Goal: Transaction & Acquisition: Book appointment/travel/reservation

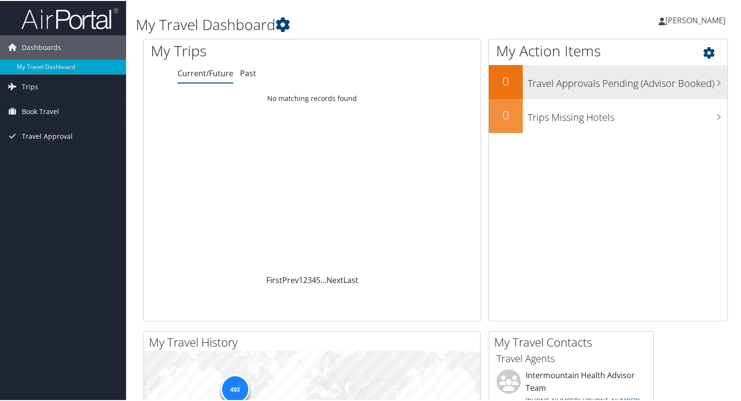
scroll to position [48, 0]
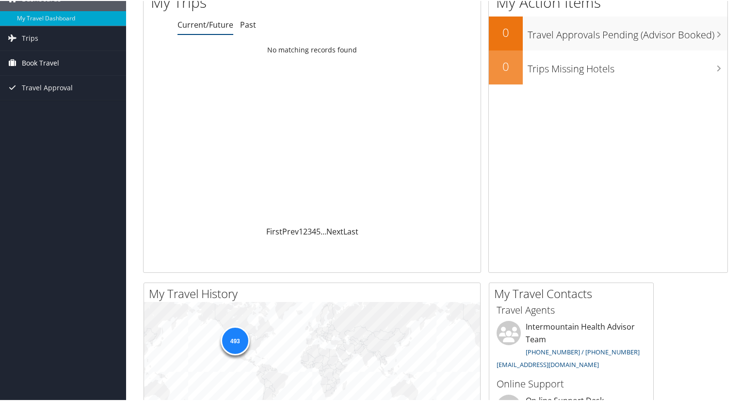
click at [51, 62] on span "Book Travel" at bounding box center [40, 62] width 37 height 24
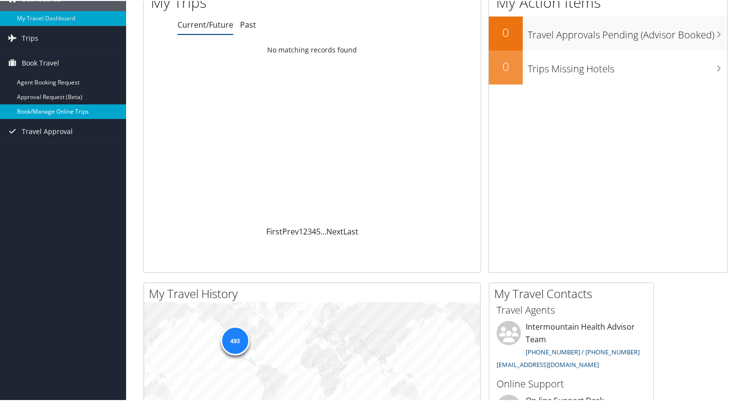
click at [39, 110] on link "Book/Manage Online Trips" at bounding box center [63, 110] width 126 height 15
click at [48, 113] on link "Book/Manage Online Trips" at bounding box center [63, 110] width 126 height 15
click at [42, 113] on link "Book/Manage Online Trips" at bounding box center [63, 110] width 126 height 15
